Goal: Task Accomplishment & Management: Use online tool/utility

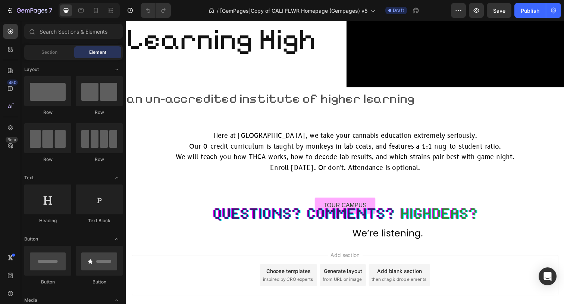
scroll to position [1815, 0]
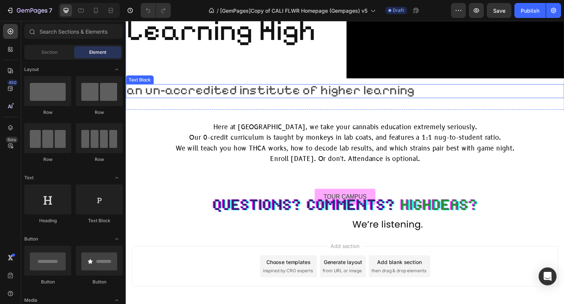
click at [222, 99] on span "an un-accredited institute of higher learning" at bounding box center [274, 92] width 295 height 16
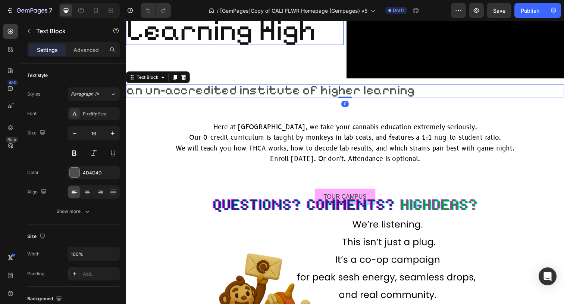
click at [179, 48] on span "Learning High" at bounding box center [223, 30] width 193 height 36
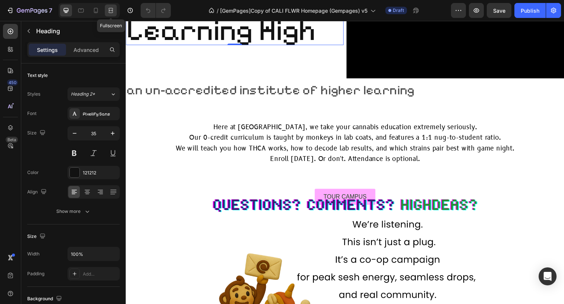
click at [111, 9] on icon at bounding box center [110, 10] width 7 height 7
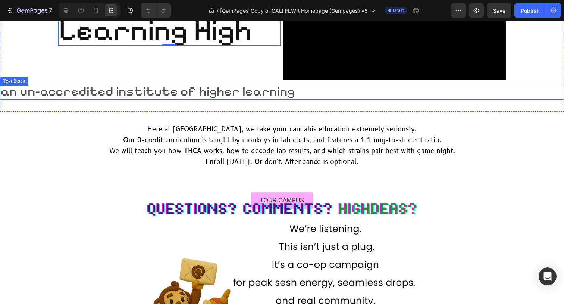
click at [126, 99] on span "an un-accredited institute of higher learning" at bounding box center [148, 92] width 295 height 16
click at [27, 82] on div "Text Block" at bounding box center [21, 78] width 25 height 7
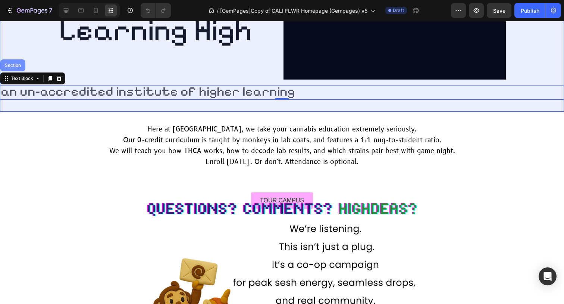
click at [19, 71] on div "Section" at bounding box center [12, 65] width 25 height 12
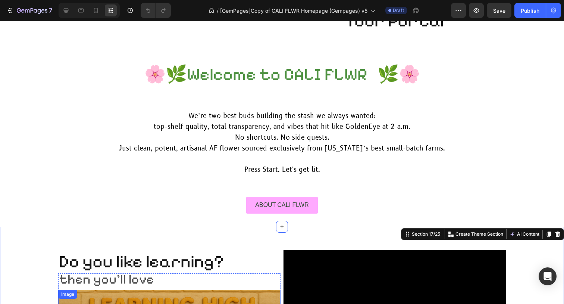
scroll to position [1530, 0]
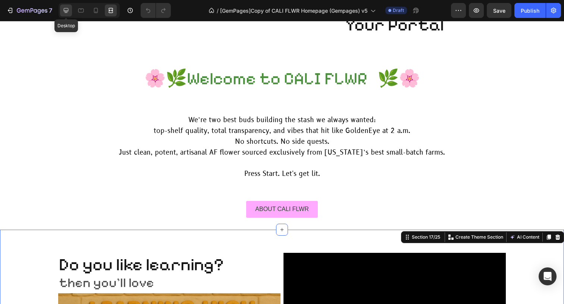
click at [67, 12] on icon at bounding box center [66, 10] width 5 height 5
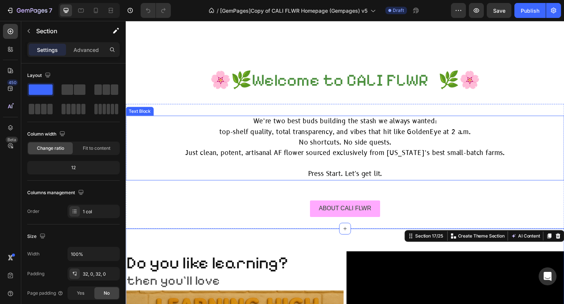
scroll to position [1554, 0]
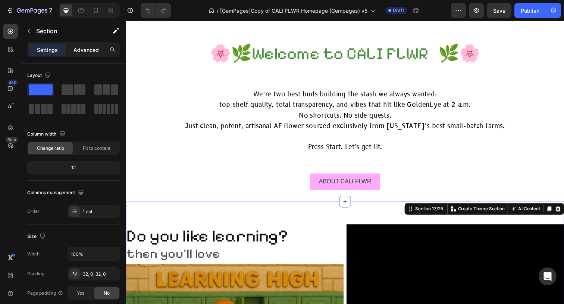
click at [88, 50] on p "Advanced" at bounding box center [86, 50] width 25 height 8
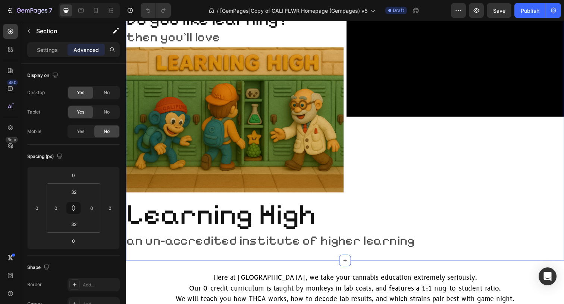
scroll to position [1819, 0]
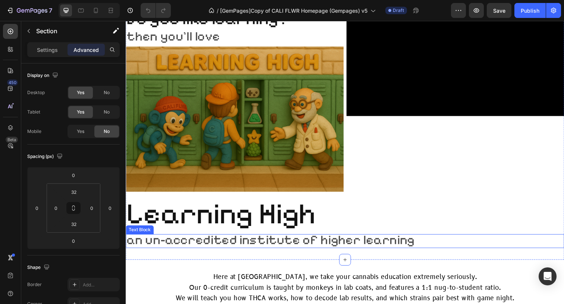
click at [211, 248] on span "an un-accredited institute of higher learning" at bounding box center [274, 245] width 295 height 16
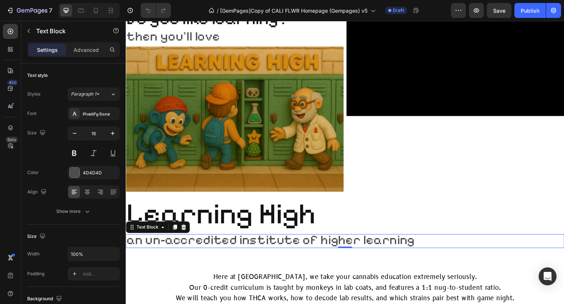
click at [270, 245] on span "an un-accredited institute of higher learning" at bounding box center [274, 245] width 295 height 16
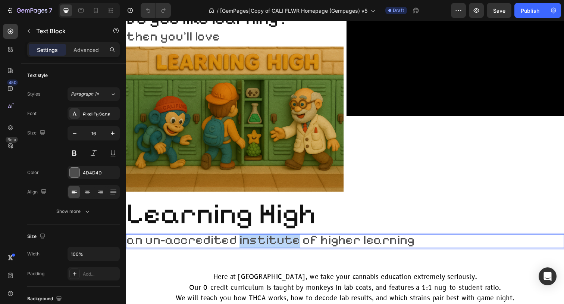
click at [270, 245] on span "an un-accredited institute of higher learning" at bounding box center [274, 245] width 295 height 16
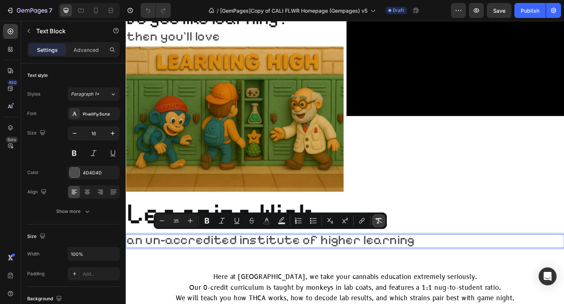
click at [379, 216] on button "Remove Format" at bounding box center [378, 220] width 13 height 13
type input "16"
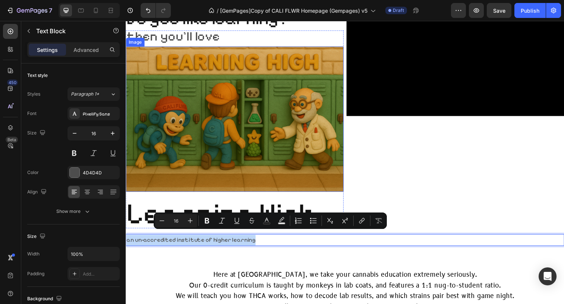
scroll to position [0, 0]
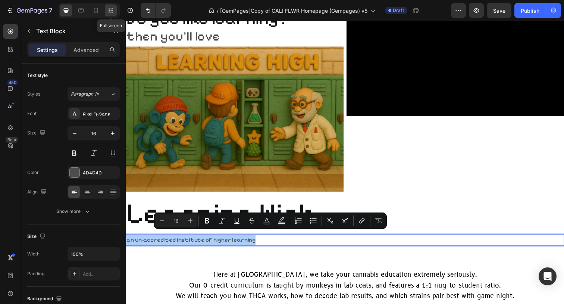
click at [107, 16] on div at bounding box center [111, 10] width 12 height 12
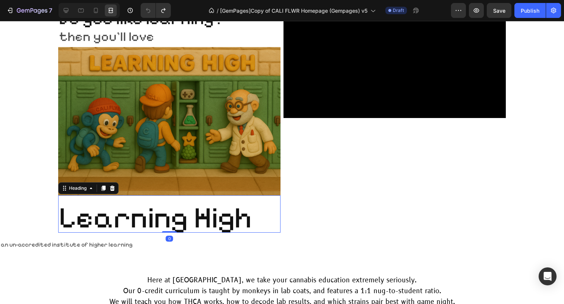
click at [215, 221] on span "Learning High" at bounding box center [155, 217] width 193 height 36
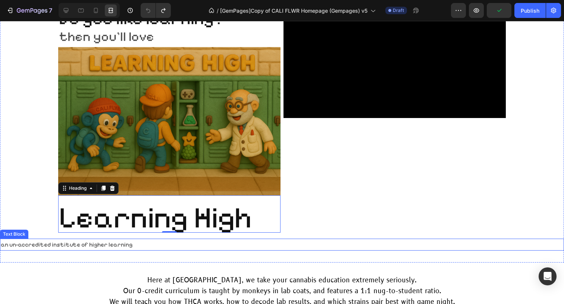
click at [113, 242] on p "an un-accredited institute of higher learning" at bounding box center [282, 244] width 563 height 11
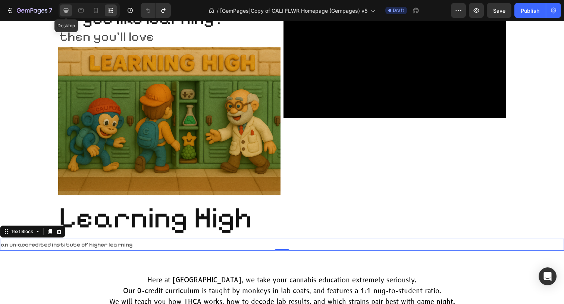
click at [69, 10] on icon at bounding box center [65, 10] width 7 height 7
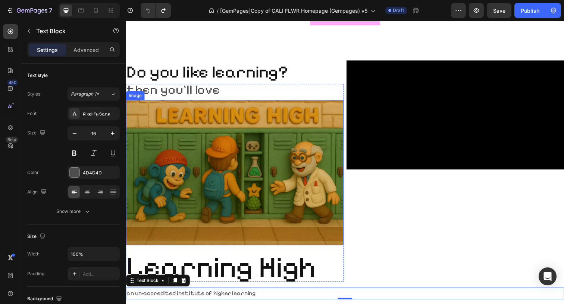
scroll to position [1783, 0]
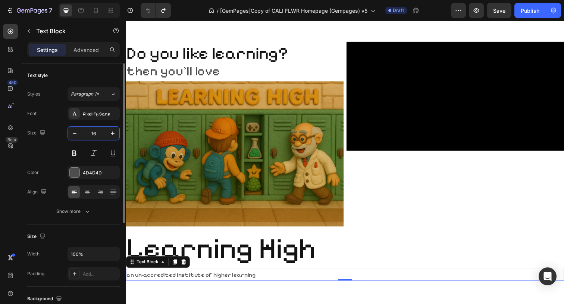
click at [95, 134] on input "16" at bounding box center [93, 133] width 25 height 13
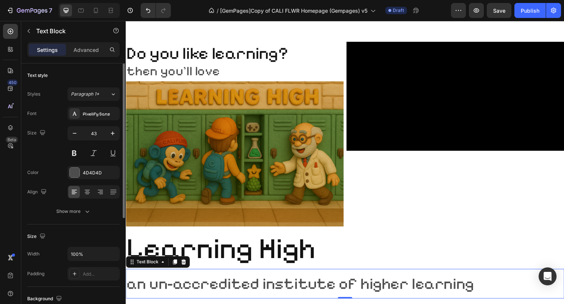
click at [64, 148] on div "Size 43" at bounding box center [73, 143] width 93 height 34
click at [94, 9] on icon at bounding box center [95, 10] width 7 height 7
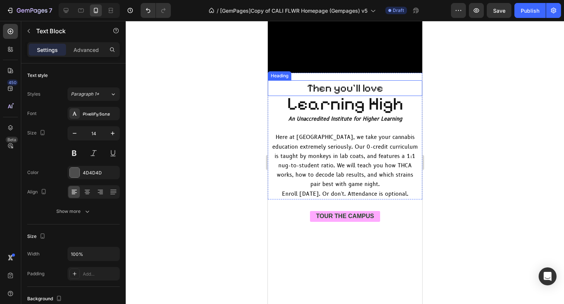
scroll to position [899, 0]
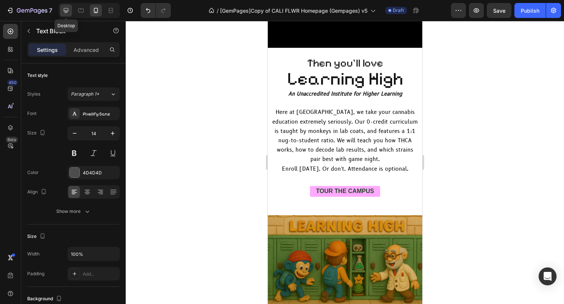
click at [70, 11] on div at bounding box center [66, 10] width 12 height 12
type input "43"
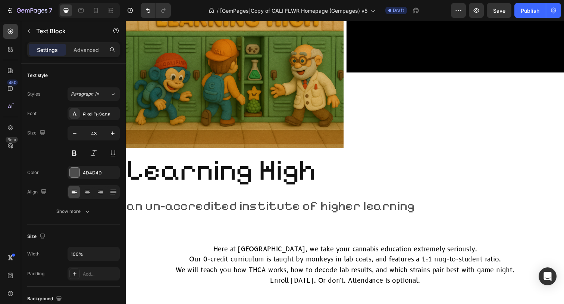
scroll to position [2395, 0]
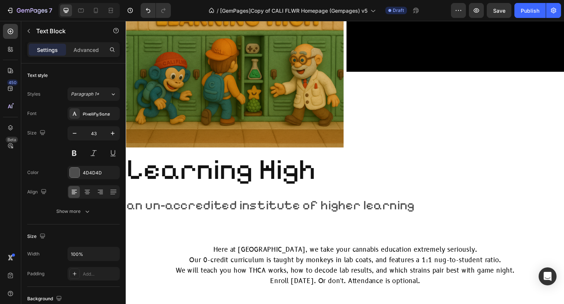
click at [253, 209] on span "an un-accredited institute of higher learning" at bounding box center [274, 209] width 295 height 16
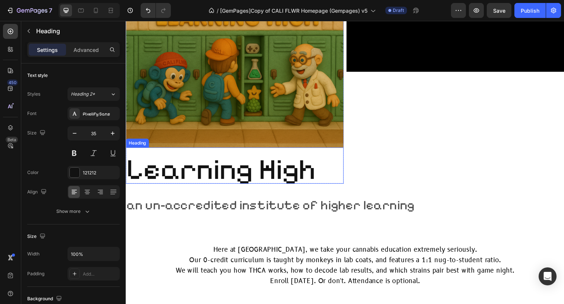
click at [240, 171] on span "Learning High" at bounding box center [223, 172] width 193 height 36
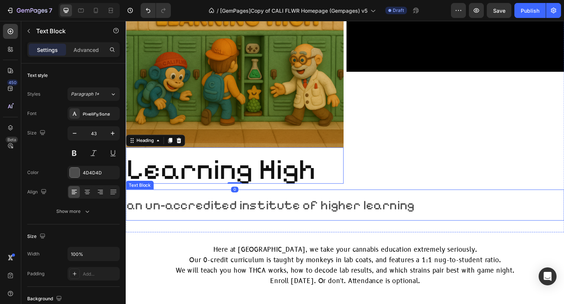
click at [240, 210] on span "an un-accredited institute of higher learning" at bounding box center [274, 209] width 295 height 16
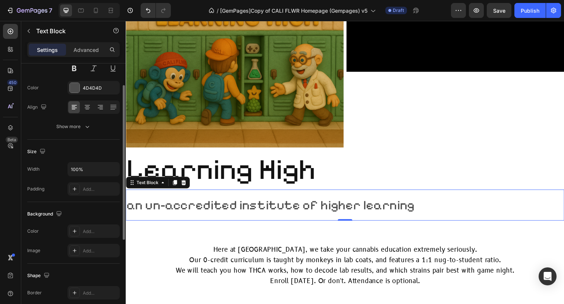
scroll to position [67, 0]
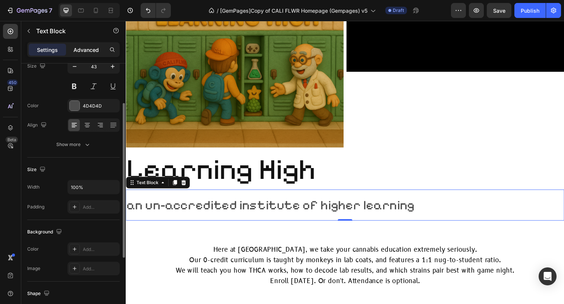
click at [79, 48] on p "Advanced" at bounding box center [86, 50] width 25 height 8
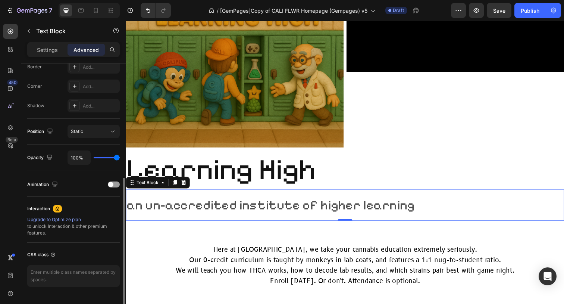
scroll to position [236, 0]
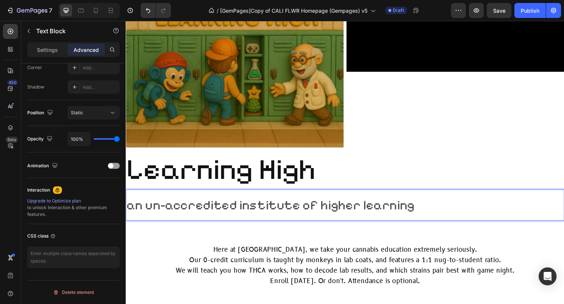
click at [234, 209] on span "an un-accredited institute of higher learning" at bounding box center [274, 209] width 295 height 16
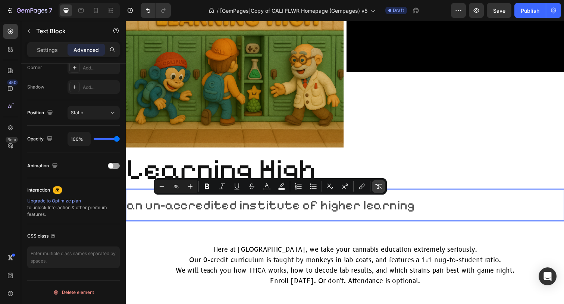
click at [376, 186] on icon "Editor contextual toolbar" at bounding box center [378, 186] width 7 height 7
type input "43"
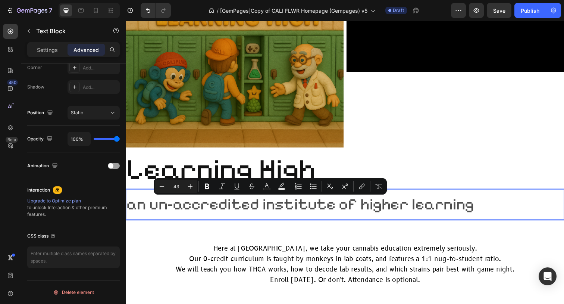
click at [507, 197] on p "an un-accredited institute of higher learning" at bounding box center [350, 208] width 447 height 29
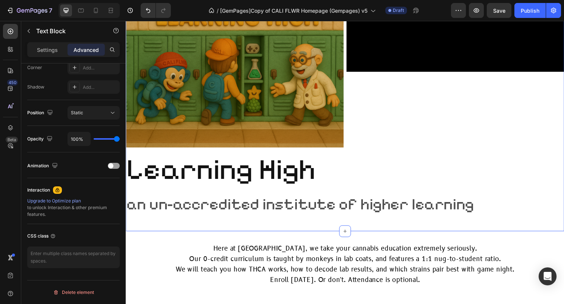
click at [431, 191] on div "Do you like learning? Heading then you'll love Text Block Image Learning High H…" at bounding box center [350, 86] width 448 height 273
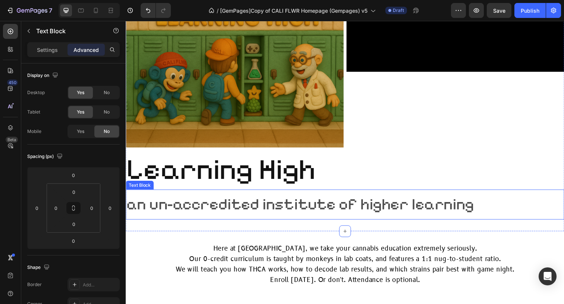
click at [303, 200] on p "an un-accredited institute of higher learning" at bounding box center [350, 208] width 447 height 29
click at [186, 187] on icon at bounding box center [185, 185] width 5 height 5
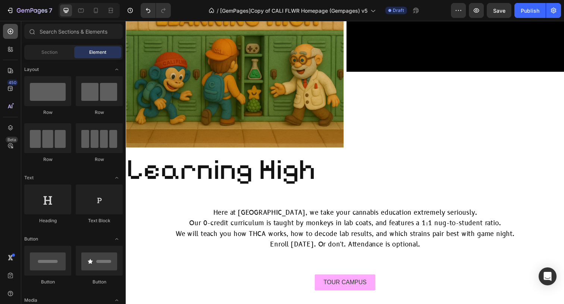
click at [7, 31] on icon at bounding box center [10, 31] width 7 height 7
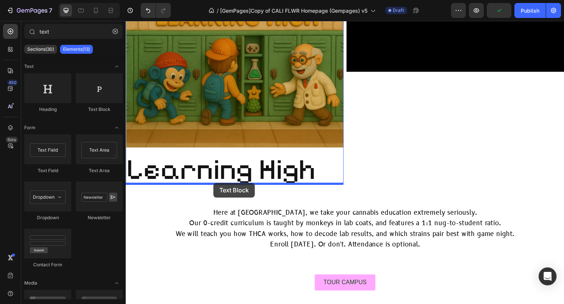
drag, startPoint x: 231, startPoint y: 114, endPoint x: 215, endPoint y: 186, distance: 74.0
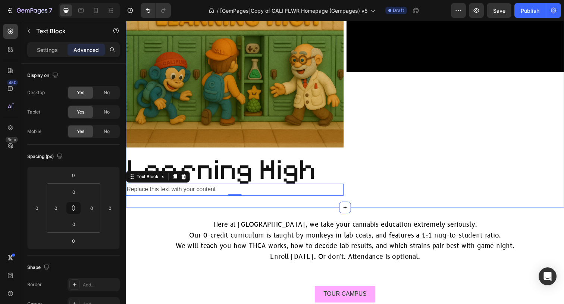
type input "tex"
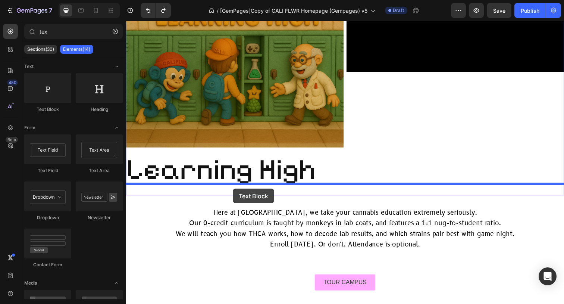
drag, startPoint x: 187, startPoint y: 118, endPoint x: 235, endPoint y: 192, distance: 89.1
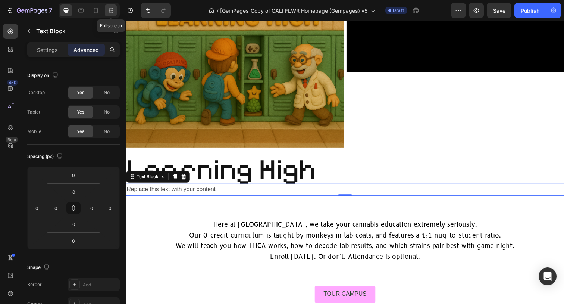
click at [111, 9] on icon at bounding box center [110, 10] width 7 height 7
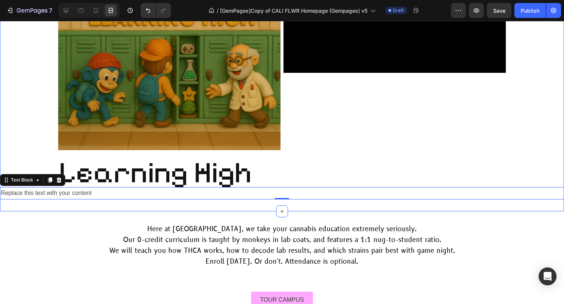
click at [40, 113] on div "Do you like learning? Heading then you'll love Text Block Image Learning High H…" at bounding box center [282, 74] width 564 height 249
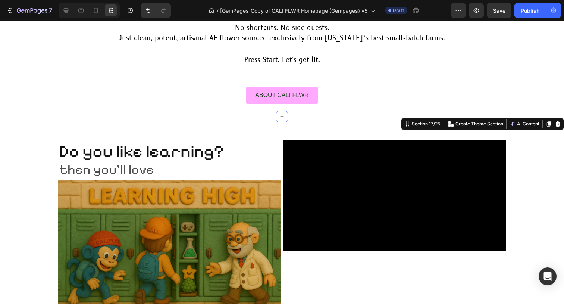
scroll to position [2217, 0]
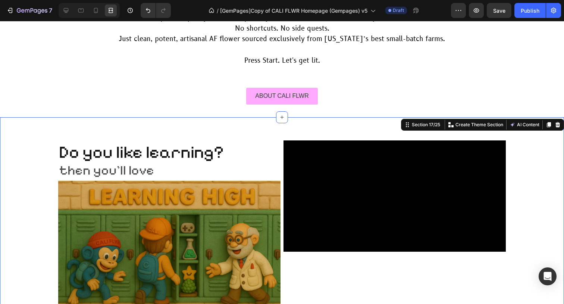
click at [31, 149] on div "Do you like learning? Heading then you'll love Text Block Image Learning High H…" at bounding box center [282, 253] width 564 height 249
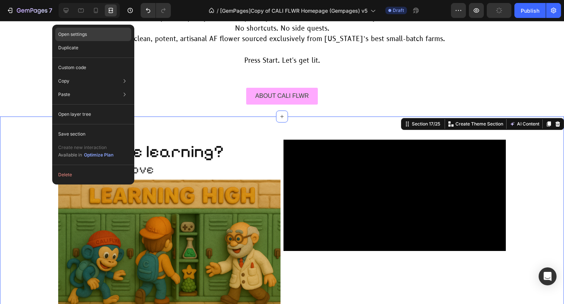
click at [87, 36] on p "Open settings" at bounding box center [72, 34] width 29 height 7
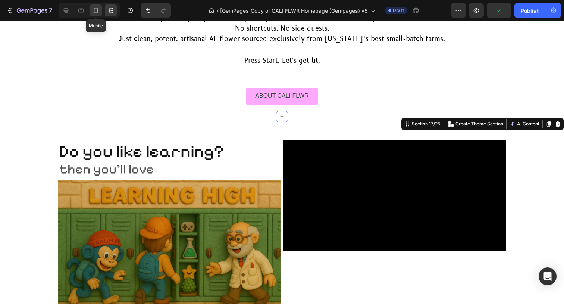
click at [99, 11] on icon at bounding box center [95, 10] width 7 height 7
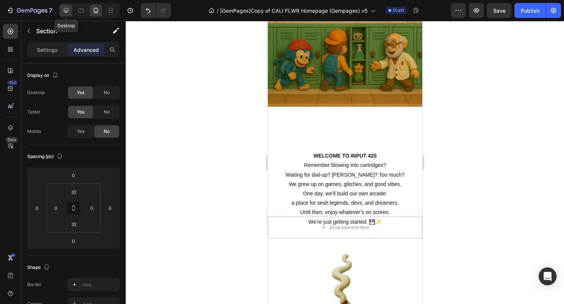
click at [71, 13] on div at bounding box center [66, 10] width 12 height 12
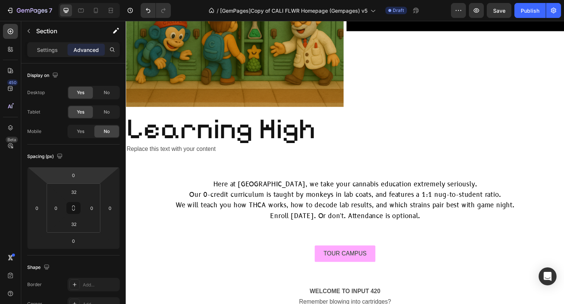
click at [45, 56] on div "Settings Advanced" at bounding box center [73, 49] width 93 height 15
click at [51, 52] on p "Settings" at bounding box center [47, 50] width 21 height 8
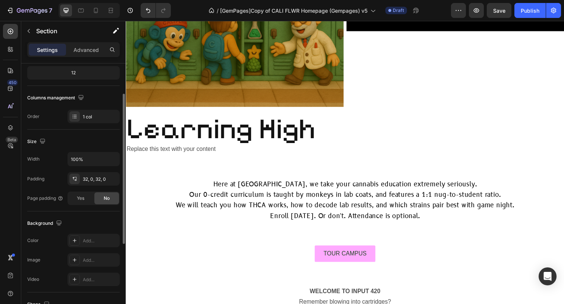
scroll to position [103, 0]
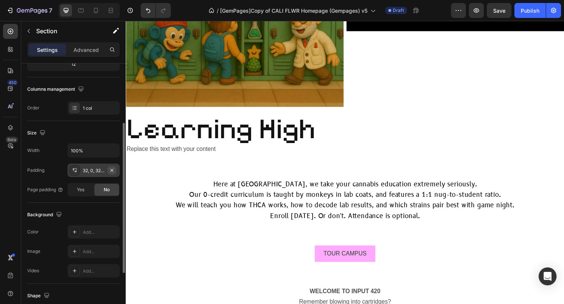
click at [110, 168] on icon "button" at bounding box center [112, 170] width 6 height 6
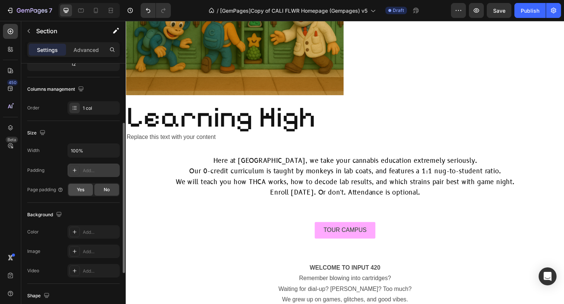
click at [89, 193] on div "Yes" at bounding box center [80, 190] width 25 height 12
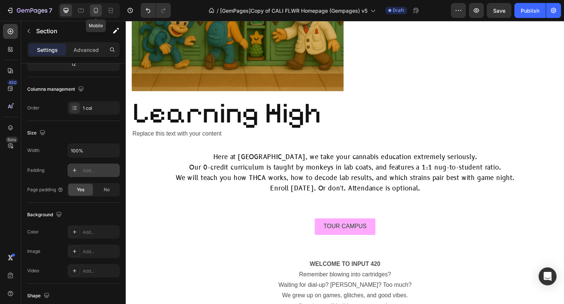
click at [98, 8] on icon at bounding box center [95, 10] width 7 height 7
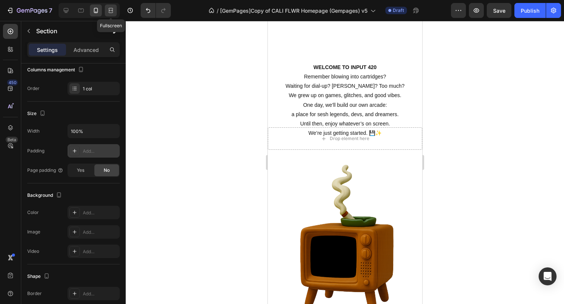
click at [105, 9] on div at bounding box center [111, 10] width 12 height 12
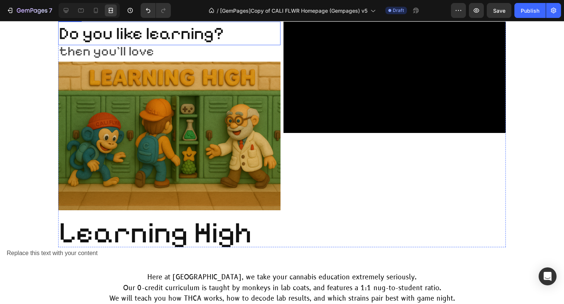
scroll to position [2361, 0]
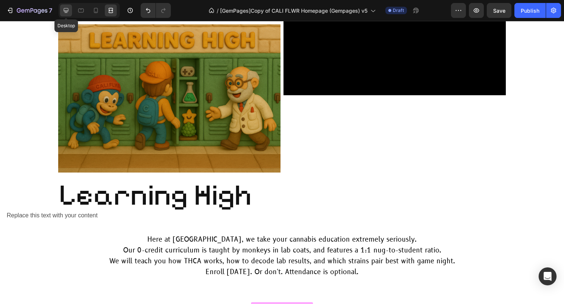
click at [65, 9] on icon at bounding box center [65, 10] width 7 height 7
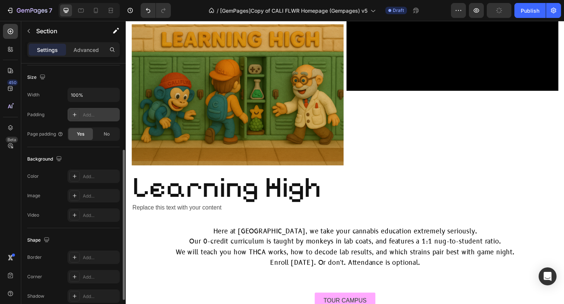
scroll to position [180, 0]
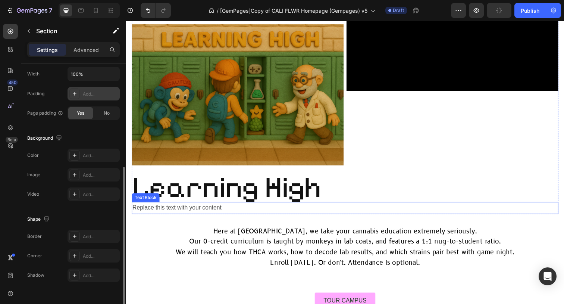
click at [166, 210] on div "Replace this text with your content" at bounding box center [350, 212] width 436 height 12
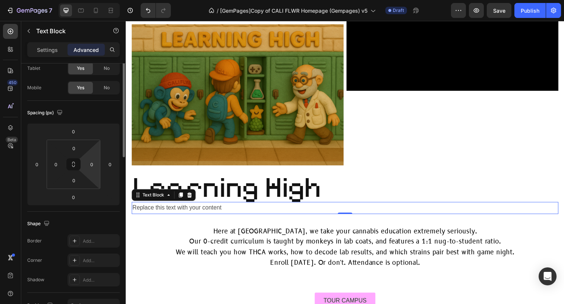
scroll to position [0, 0]
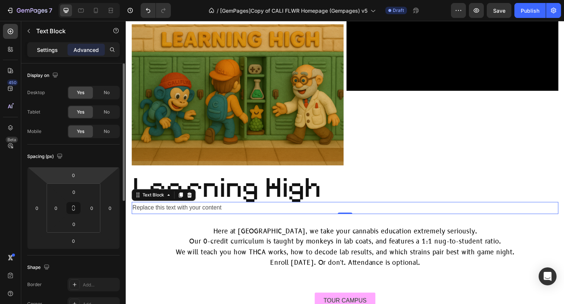
click at [52, 51] on p "Settings" at bounding box center [47, 50] width 21 height 8
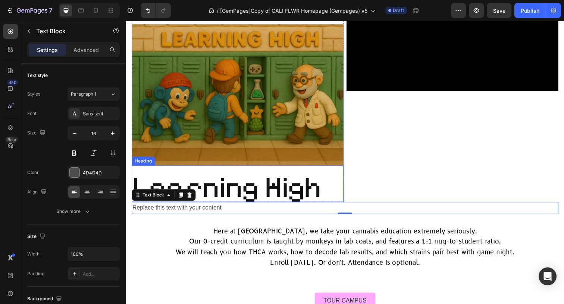
click at [289, 196] on span "Learning High" at bounding box center [229, 190] width 193 height 36
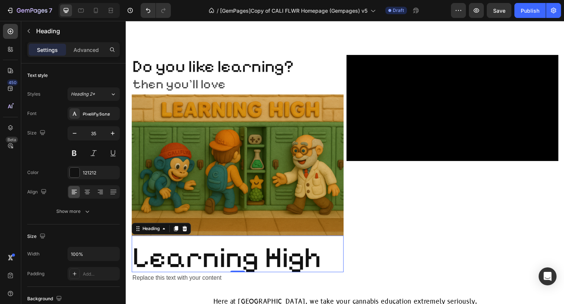
scroll to position [2221, 0]
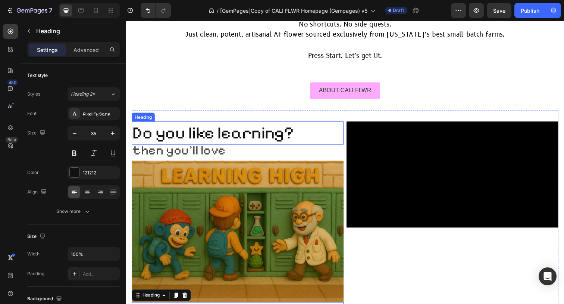
click at [337, 130] on h2 "Do you like learning?" at bounding box center [240, 136] width 217 height 24
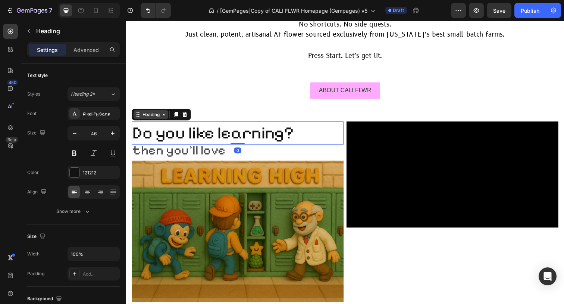
click at [156, 121] on div "Heading" at bounding box center [151, 116] width 35 height 9
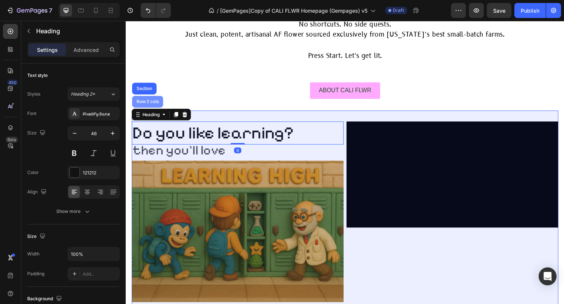
click at [149, 109] on div "Row 2 cols" at bounding box center [148, 103] width 32 height 12
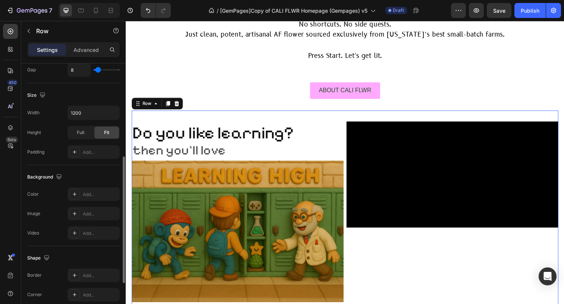
scroll to position [188, 0]
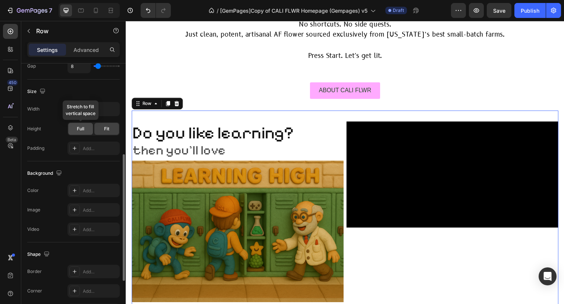
click at [84, 128] on div "Full" at bounding box center [80, 129] width 25 height 12
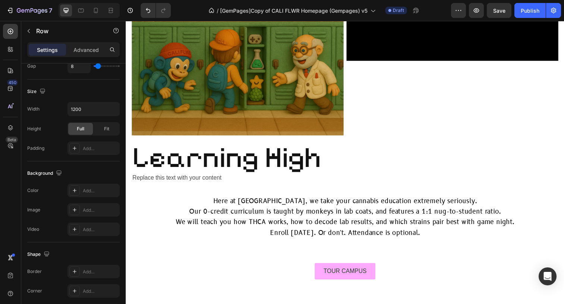
scroll to position [2376, 0]
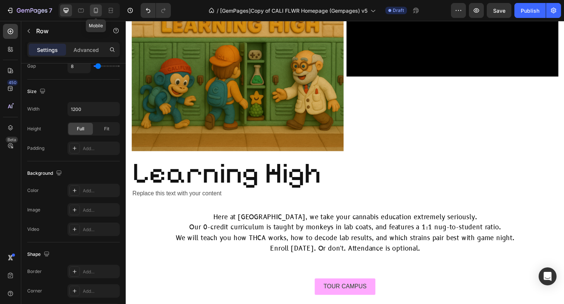
click at [94, 13] on icon at bounding box center [96, 10] width 4 height 5
type input "0"
type input "100%"
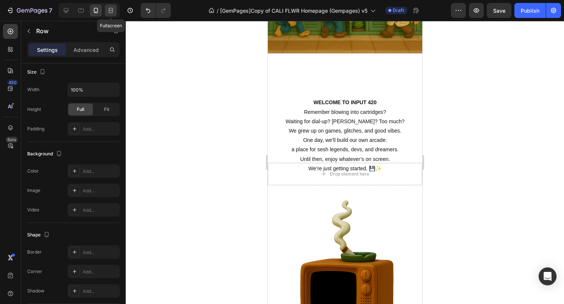
click at [108, 10] on icon at bounding box center [110, 10] width 7 height 7
type input "8"
type input "1200"
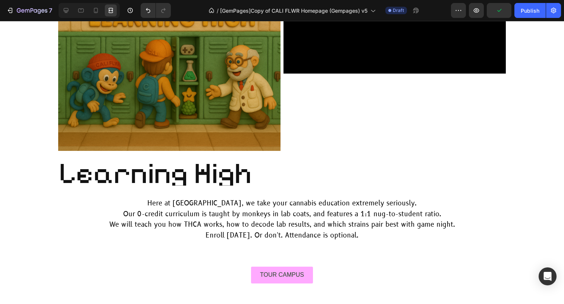
scroll to position [2383, 0]
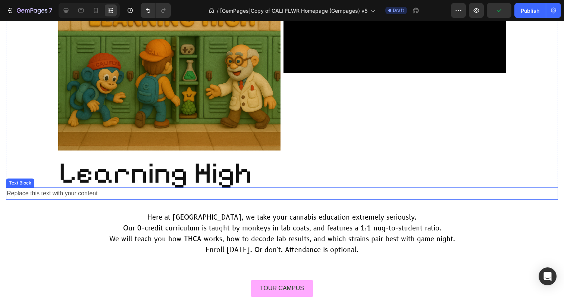
click at [172, 190] on div "Replace this text with your content" at bounding box center [282, 193] width 553 height 12
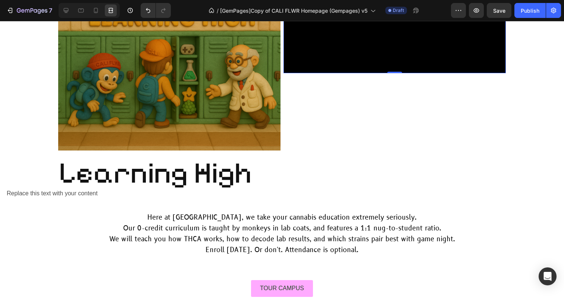
click at [360, 73] on video at bounding box center [395, 17] width 223 height 111
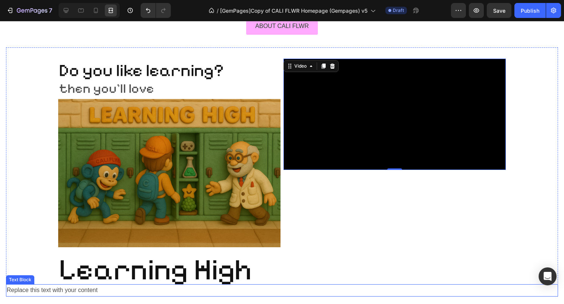
scroll to position [2251, 0]
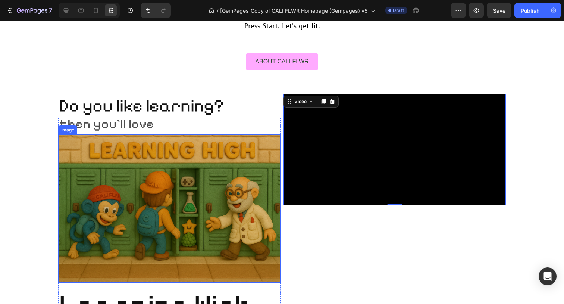
click at [223, 195] on img at bounding box center [169, 208] width 223 height 148
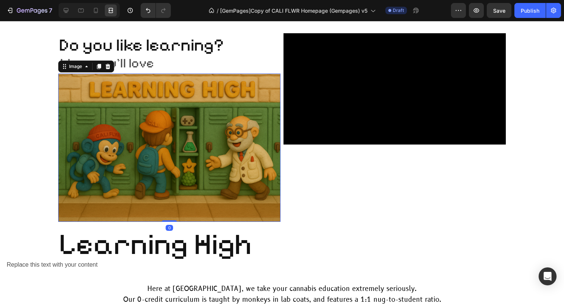
scroll to position [2411, 0]
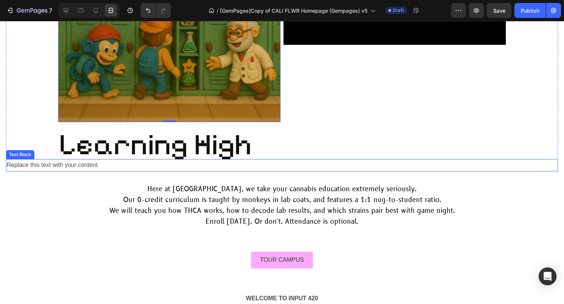
click at [121, 169] on div "Replace this text with your content" at bounding box center [282, 165] width 553 height 12
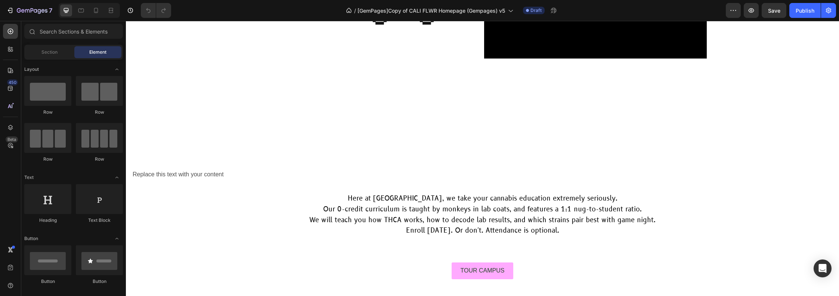
scroll to position [2566, 0]
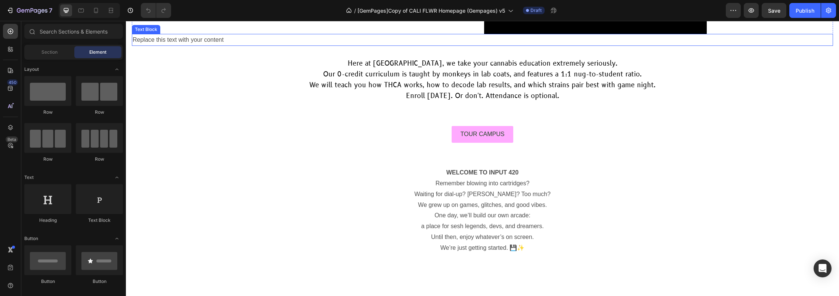
click at [211, 46] on div "Replace this text with your content" at bounding box center [482, 40] width 701 height 12
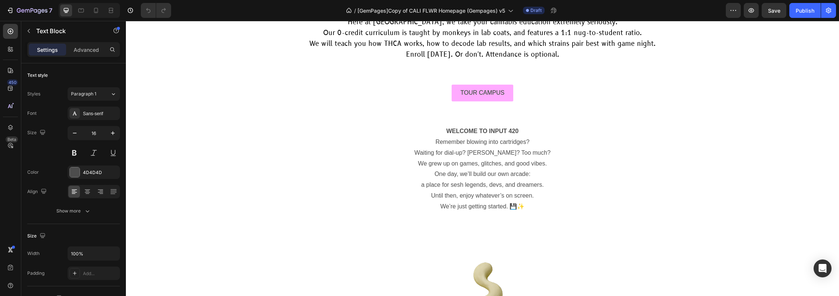
scroll to position [2570, 0]
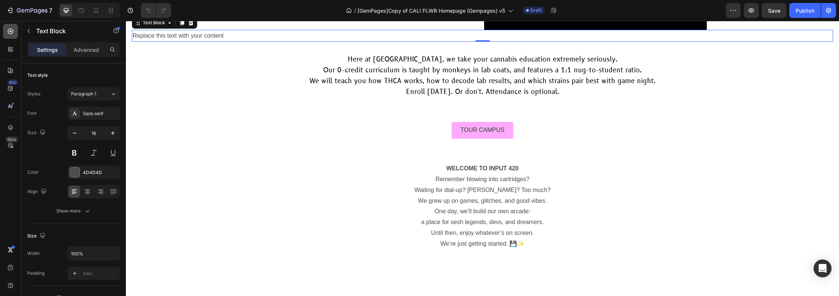
click at [12, 33] on icon at bounding box center [11, 32] width 6 height 6
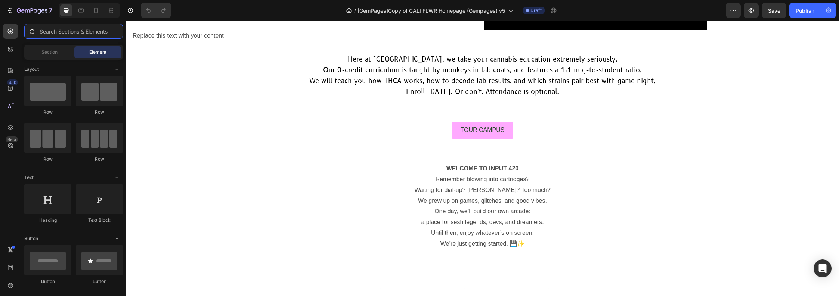
click at [44, 29] on input "text" at bounding box center [73, 31] width 99 height 15
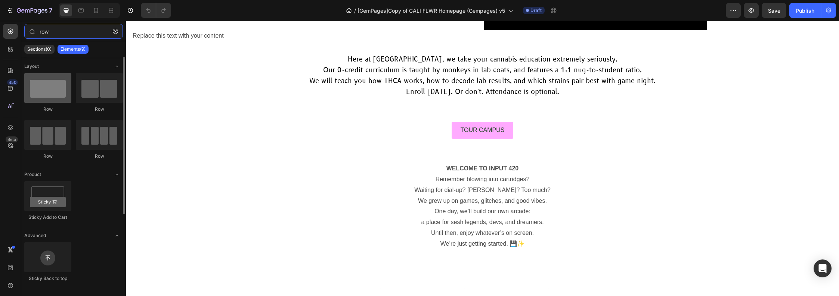
type input "row"
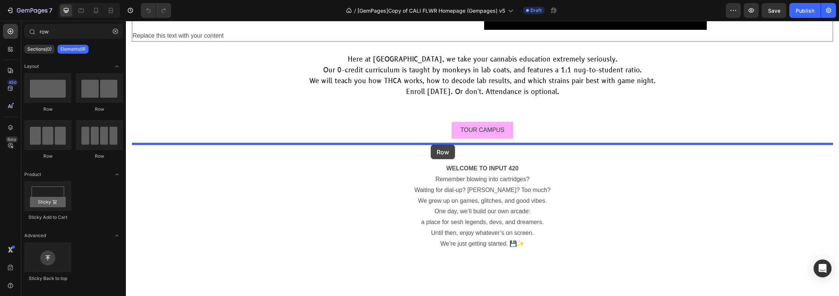
drag, startPoint x: 174, startPoint y: 116, endPoint x: 430, endPoint y: 144, distance: 257.3
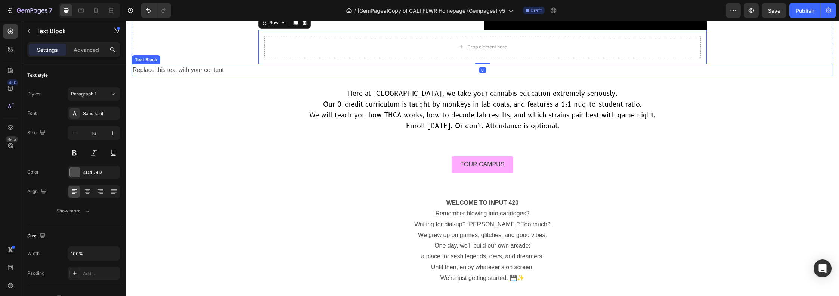
click at [189, 77] on div "Replace this text with your content" at bounding box center [482, 70] width 701 height 12
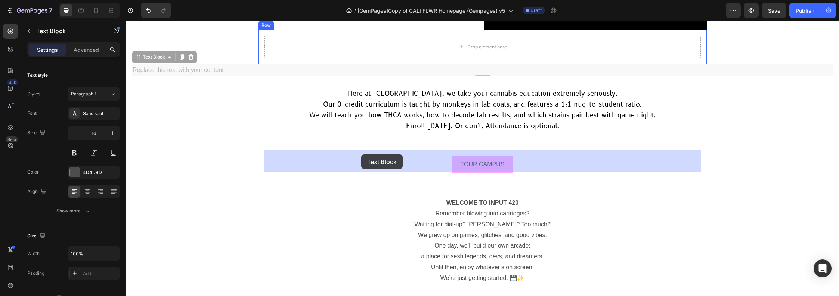
drag, startPoint x: 153, startPoint y: 173, endPoint x: 361, endPoint y: 155, distance: 209.1
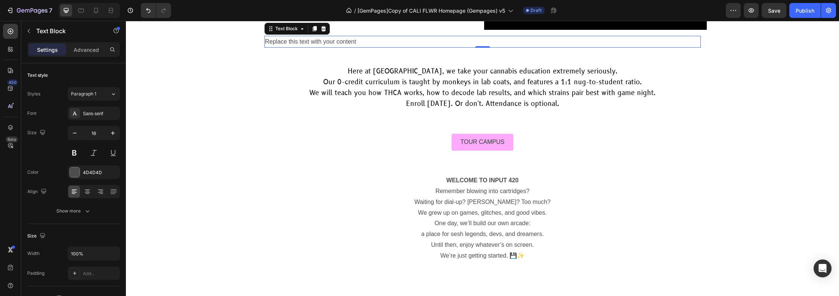
click at [419, 48] on div "Replace this text with your content" at bounding box center [482, 42] width 436 height 12
click at [305, 47] on p "Replace this text with your content" at bounding box center [482, 42] width 435 height 11
click at [369, 47] on p "Replace this text with your content" at bounding box center [482, 42] width 435 height 11
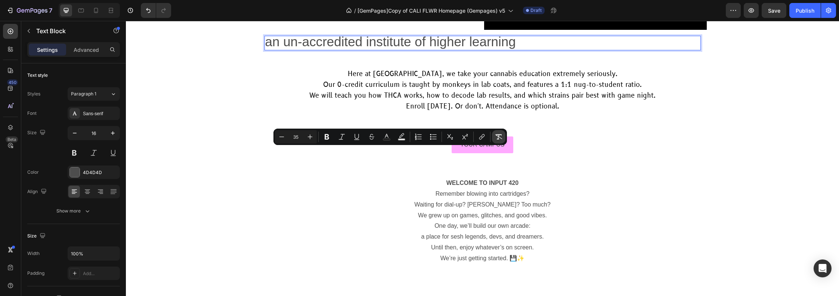
click at [495, 137] on icon "Editor contextual toolbar" at bounding box center [498, 136] width 7 height 7
type input "16"
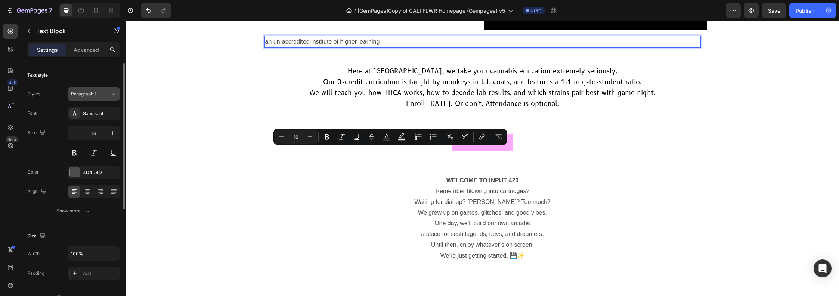
click at [102, 93] on div "Paragraph 1" at bounding box center [90, 94] width 39 height 7
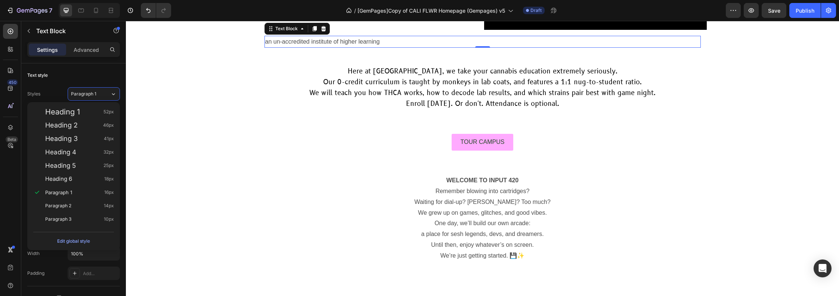
click at [85, 57] on div "Settings Advanced" at bounding box center [73, 49] width 93 height 15
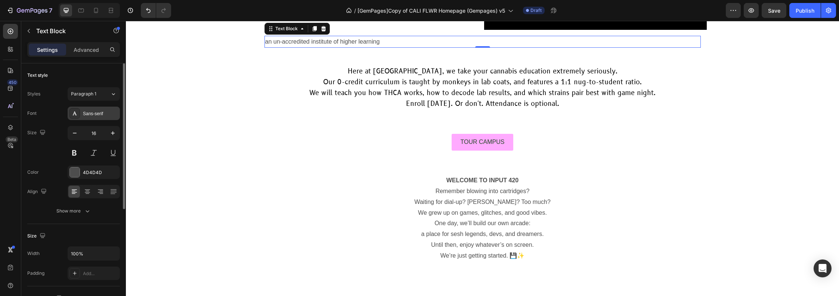
click at [97, 115] on div "Sans-serif" at bounding box center [100, 114] width 35 height 7
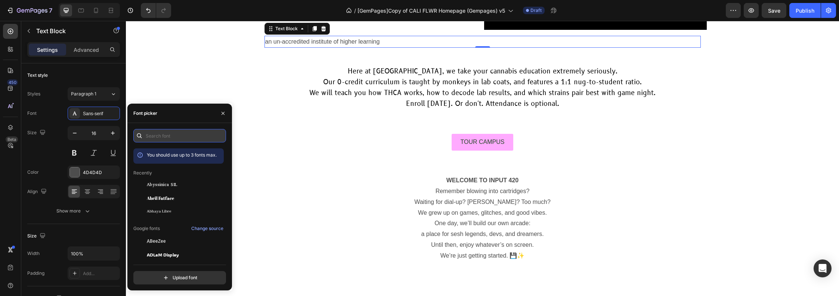
click at [166, 134] on input "text" at bounding box center [179, 135] width 93 height 13
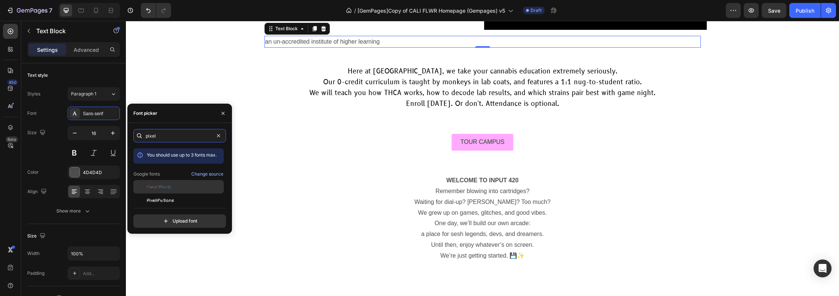
scroll to position [18, 0]
type input "pixel"
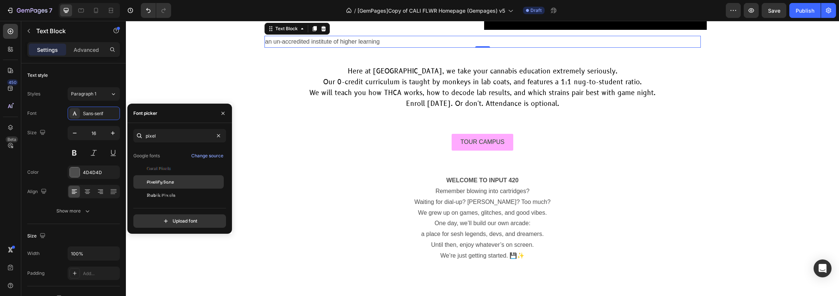
click at [177, 180] on div "Pixelify Sans" at bounding box center [184, 182] width 75 height 7
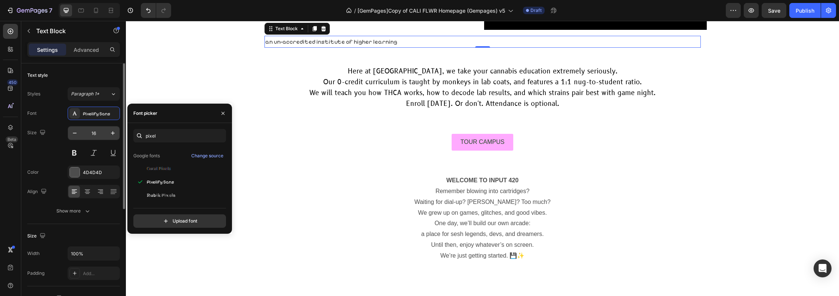
click at [90, 134] on input "16" at bounding box center [93, 133] width 25 height 13
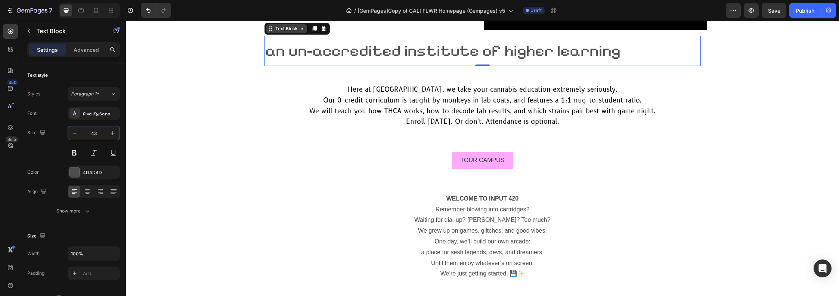
type input "43"
click at [283, 32] on div "Text Block" at bounding box center [286, 28] width 25 height 7
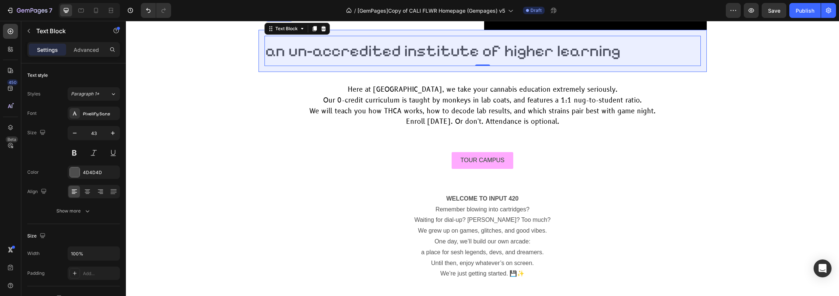
click at [282, 18] on div "Row 1 col" at bounding box center [279, 15] width 23 height 4
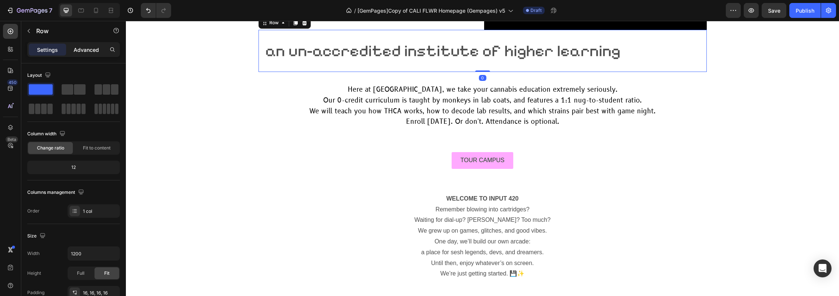
click at [83, 48] on p "Advanced" at bounding box center [86, 50] width 25 height 8
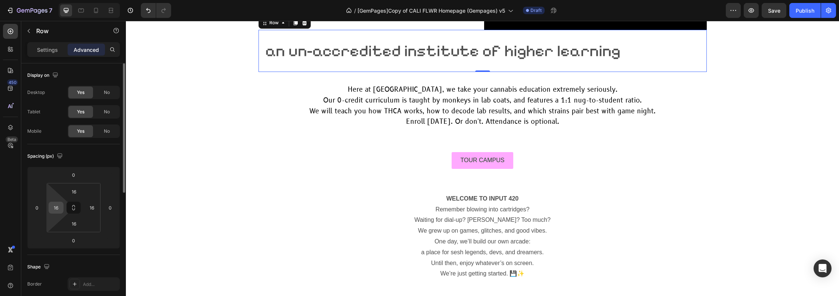
click at [57, 208] on input "16" at bounding box center [55, 207] width 11 height 11
click at [74, 209] on icon at bounding box center [74, 208] width 6 height 6
click at [71, 193] on input "16" at bounding box center [73, 191] width 15 height 11
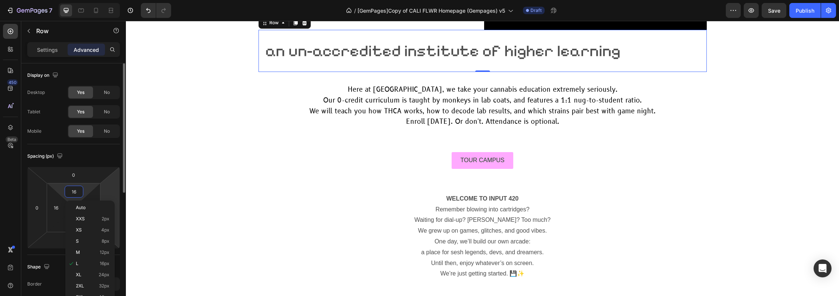
type input "0"
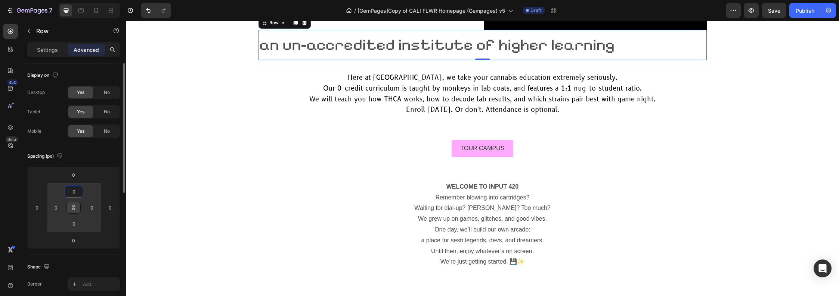
type input "0"
click at [110, 157] on div "Spacing (px)" at bounding box center [73, 156] width 93 height 12
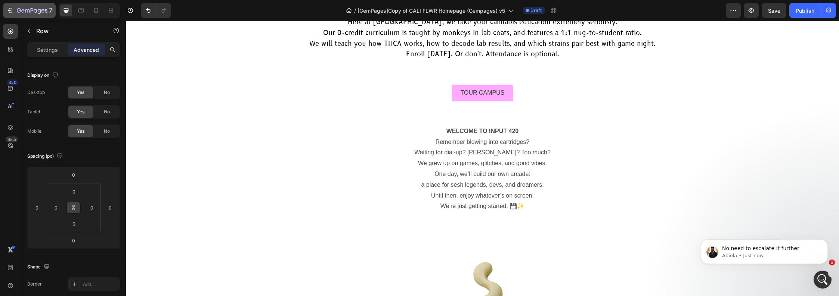
scroll to position [0, 0]
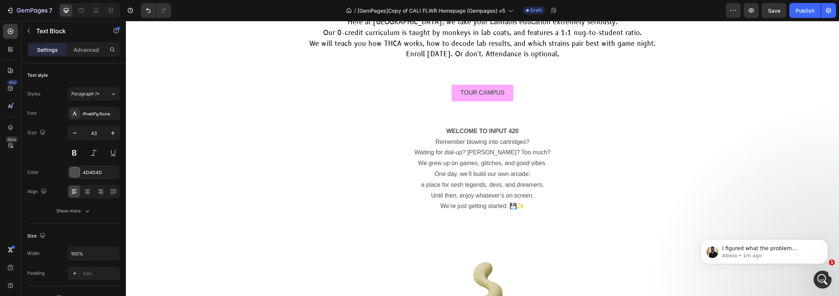
click at [77, 48] on p "Advanced" at bounding box center [86, 50] width 25 height 8
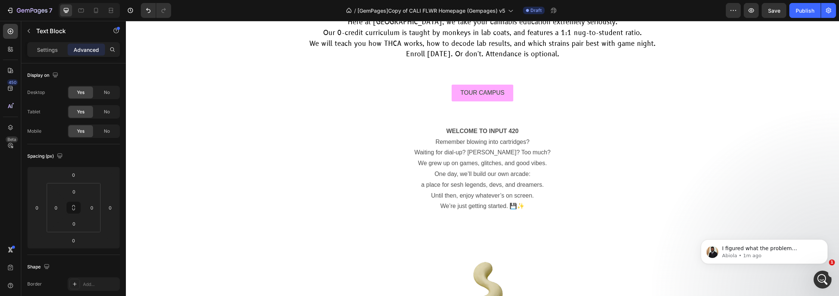
click at [49, 49] on p "Settings" at bounding box center [47, 50] width 21 height 8
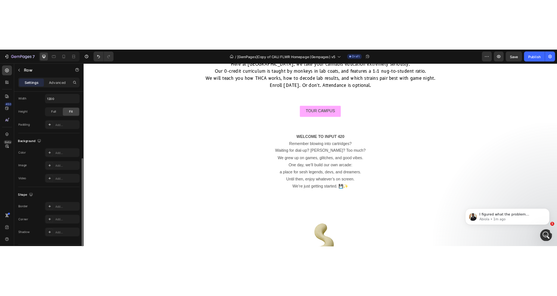
scroll to position [184, 0]
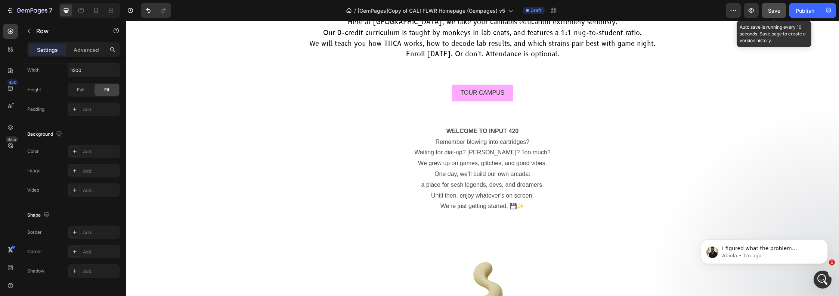
click at [557, 12] on span "Save" at bounding box center [774, 10] width 12 height 6
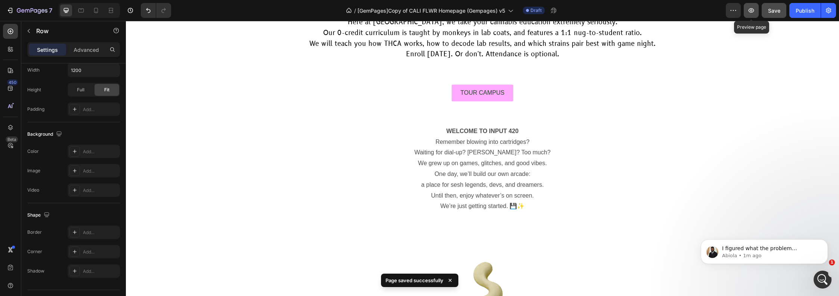
click at [557, 12] on icon "button" at bounding box center [751, 10] width 6 height 4
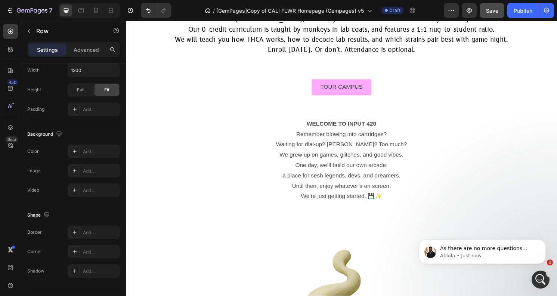
scroll to position [0, 0]
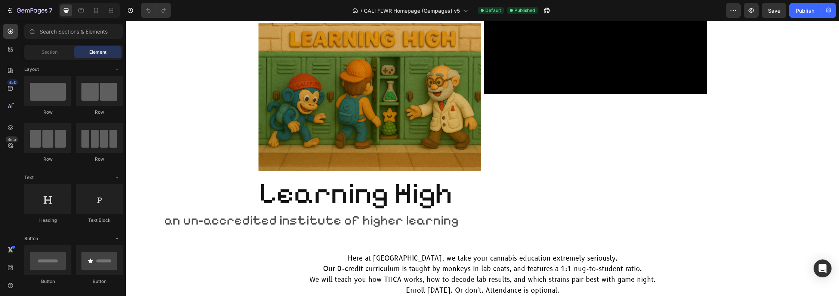
scroll to position [2706, 0]
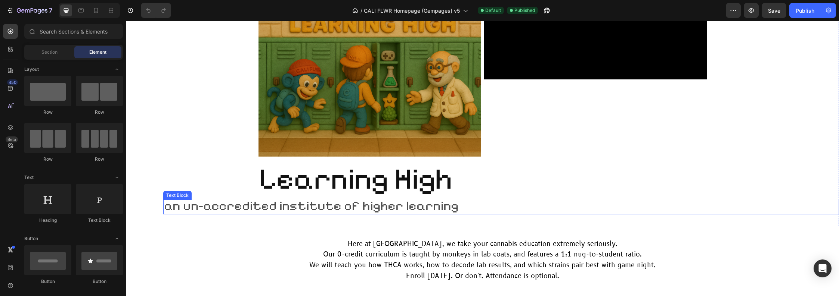
click at [350, 209] on span "an un-accredited institute of higher learning" at bounding box center [311, 206] width 295 height 16
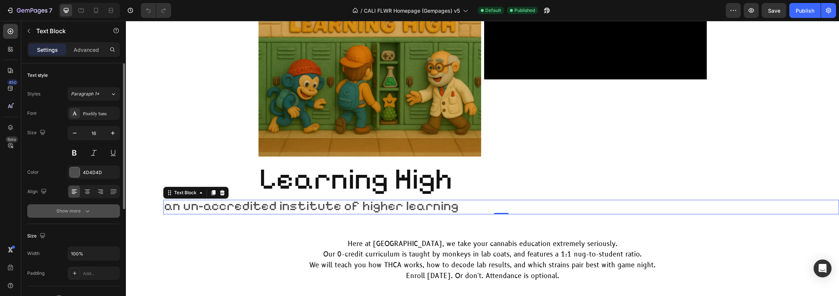
click at [67, 208] on div "Show more" at bounding box center [73, 211] width 35 height 7
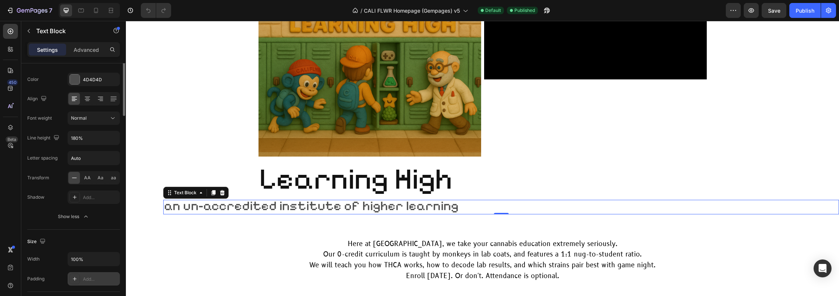
scroll to position [0, 0]
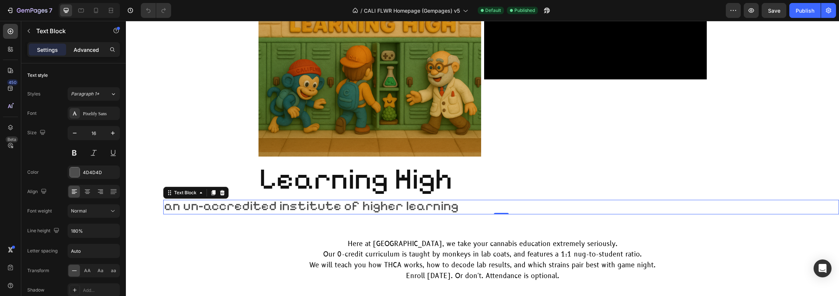
click at [87, 49] on p "Advanced" at bounding box center [86, 50] width 25 height 8
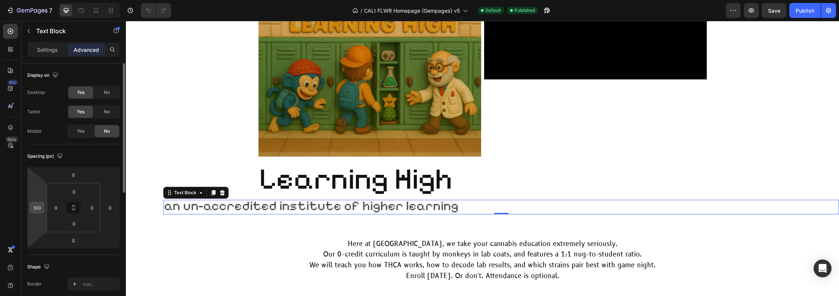
click at [39, 211] on input "100" at bounding box center [36, 207] width 11 height 11
type input "0"
click at [52, 0] on html "7 Version history / CALI FLWR Homepage (Gempages) v5 Default Published Preview …" at bounding box center [419, 0] width 839 height 0
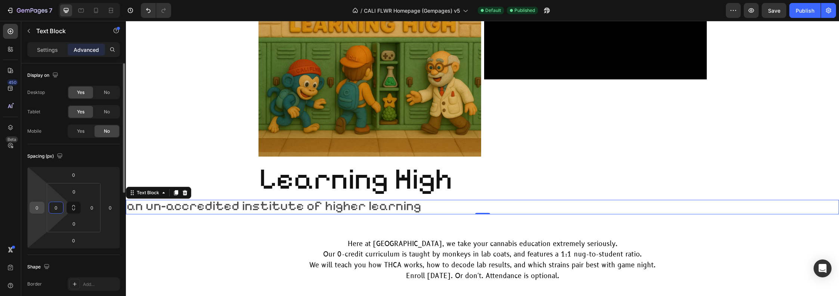
click at [37, 210] on input "0" at bounding box center [36, 207] width 11 height 11
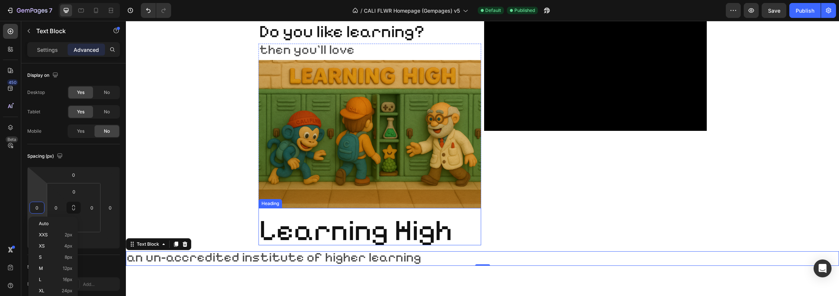
scroll to position [2589, 0]
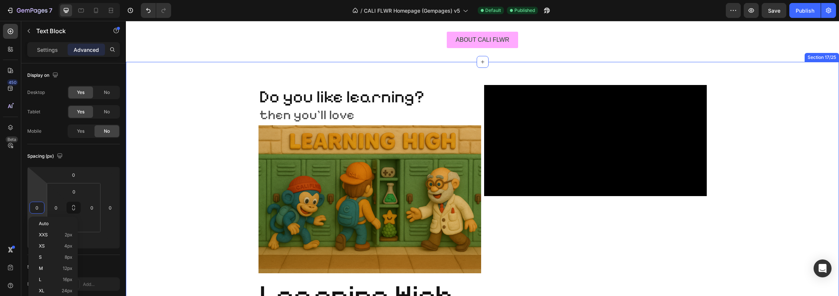
click at [211, 155] on div "Do you like learning? Heading then you'll love Text Block Image Learning High H…" at bounding box center [482, 202] width 713 height 257
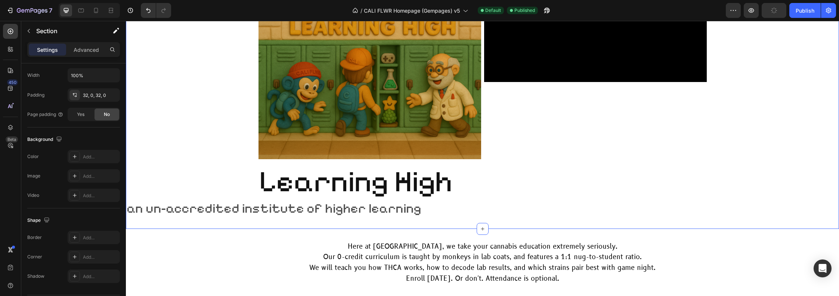
scroll to position [2768, 0]
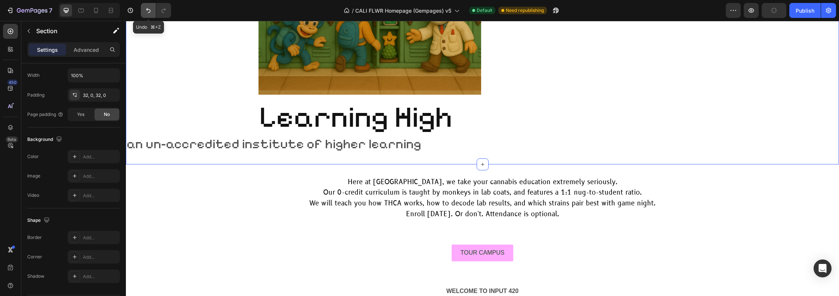
click at [146, 12] on icon "Undo/Redo" at bounding box center [147, 10] width 7 height 7
click at [149, 15] on button "Undo/Redo" at bounding box center [148, 10] width 15 height 15
click at [146, 10] on icon "Undo/Redo" at bounding box center [147, 10] width 7 height 7
click at [147, 6] on button "Undo/Redo" at bounding box center [148, 10] width 15 height 15
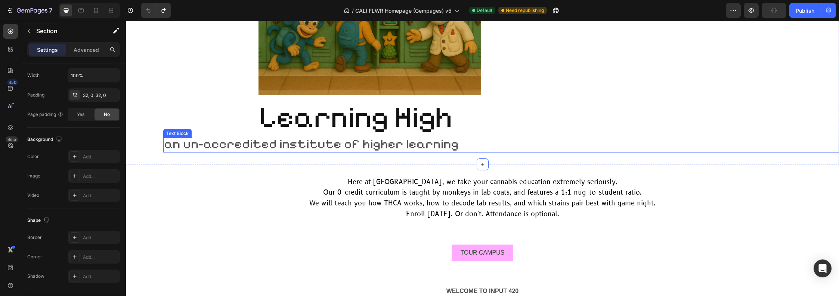
click at [426, 146] on span "an un-accredited institute of higher learning" at bounding box center [311, 144] width 295 height 16
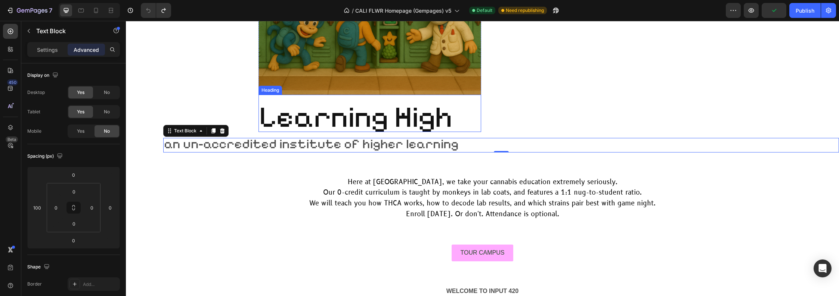
scroll to position [0, 0]
